Goal: Use online tool/utility: Utilize a website feature to perform a specific function

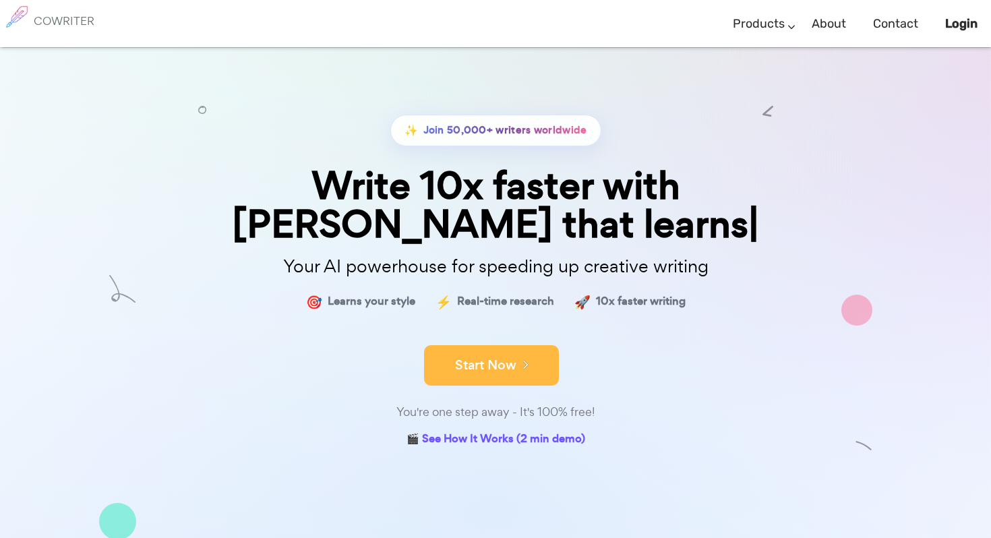
click at [497, 345] on button "Start Now" at bounding box center [491, 365] width 135 height 40
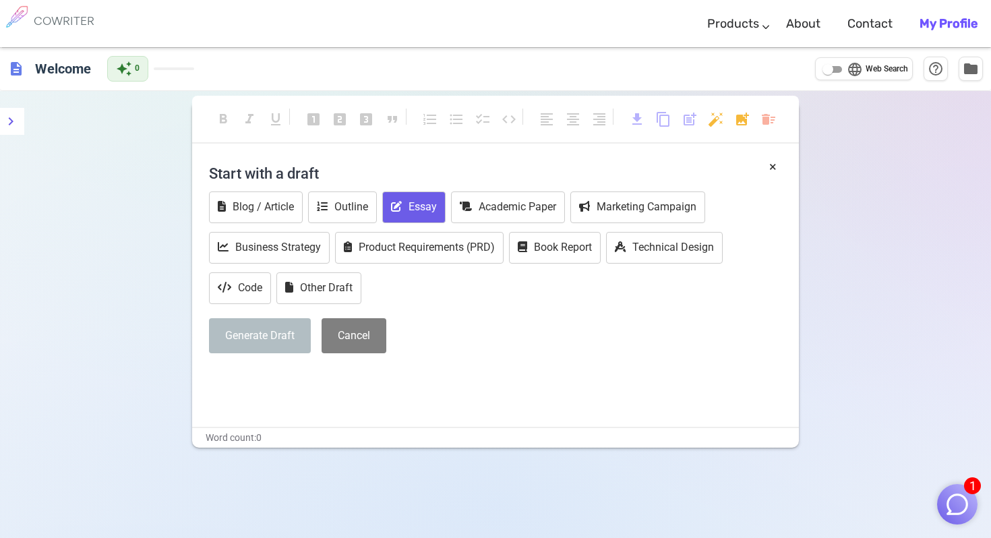
click at [419, 210] on button "Essay" at bounding box center [413, 207] width 63 height 32
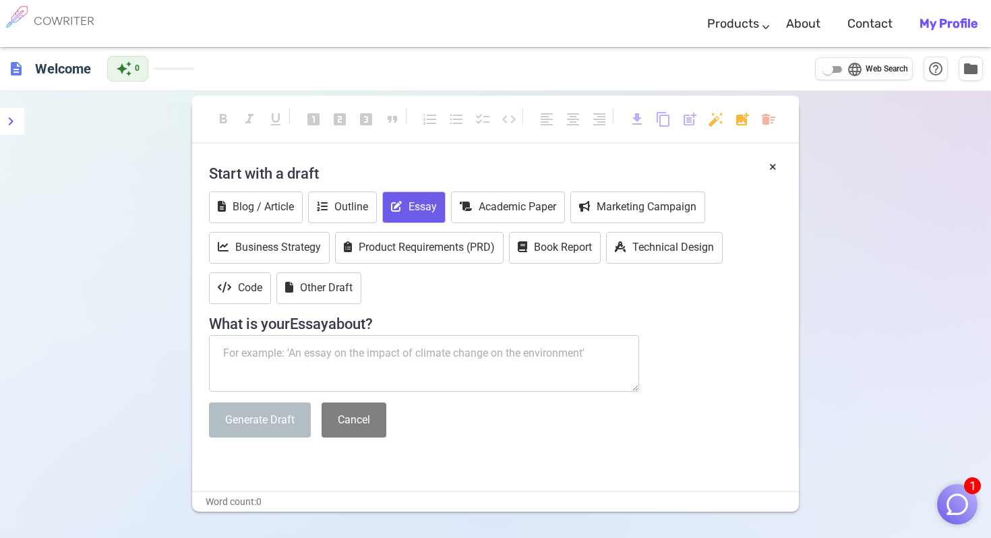
click at [412, 355] on textarea at bounding box center [424, 363] width 430 height 57
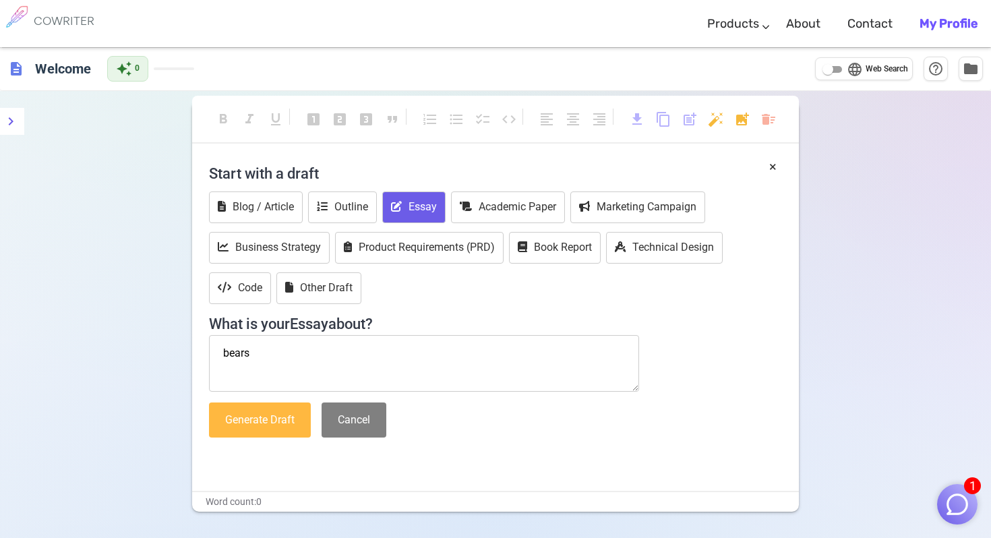
type textarea "bears"
click at [281, 420] on button "Generate Draft" at bounding box center [260, 420] width 102 height 36
